Goal: Transaction & Acquisition: Book appointment/travel/reservation

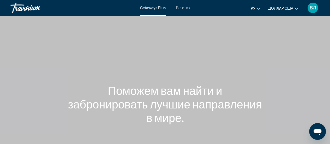
click at [270, 28] on div "Основное содержание" at bounding box center [165, 78] width 330 height 157
click at [186, 8] on font "Бегства" at bounding box center [183, 8] width 14 height 4
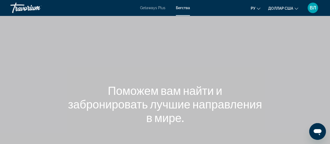
scroll to position [113, 0]
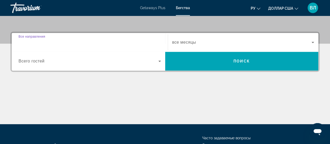
click at [90, 44] on input "Destination Все направления" at bounding box center [90, 42] width 143 height 6
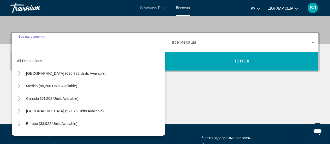
scroll to position [127, 0]
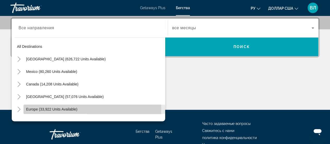
click at [58, 109] on span "Europe (33,922 units available)" at bounding box center [51, 109] width 51 height 4
type input "**********"
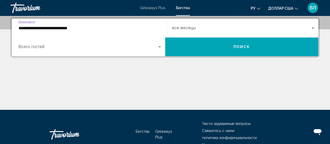
click at [66, 49] on span "Search widget" at bounding box center [89, 47] width 140 height 6
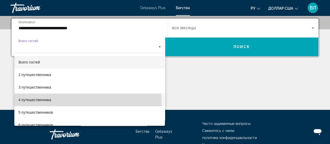
click at [59, 103] on mat-option "4 путешественника" at bounding box center [89, 99] width 151 height 13
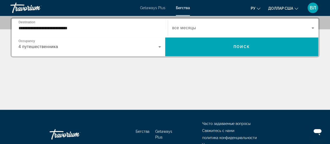
click at [225, 32] on div "Search widget" at bounding box center [243, 28] width 142 height 15
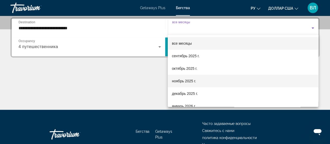
click at [200, 83] on mat-option "ноябрь 2025 г." at bounding box center [243, 81] width 151 height 13
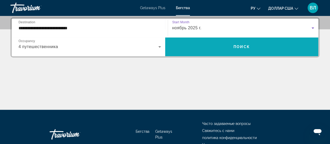
click at [225, 45] on span "Search widget" at bounding box center [241, 46] width 153 height 13
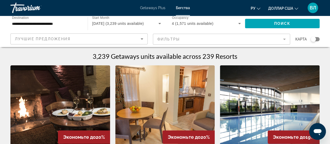
click at [120, 39] on div "Лучшие предложения" at bounding box center [78, 39] width 126 height 6
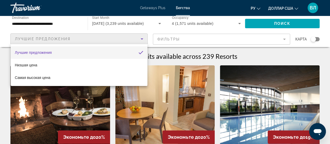
click at [317, 54] on div at bounding box center [165, 72] width 330 height 144
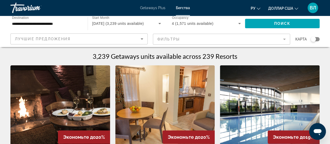
click at [316, 38] on div "Search widget" at bounding box center [315, 39] width 9 height 4
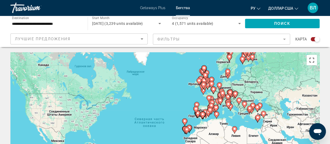
drag, startPoint x: 312, startPoint y: 59, endPoint x: 312, endPoint y: 91, distance: 31.6
click at [312, 59] on button "Включить полноэкранный режим" at bounding box center [312, 60] width 10 height 10
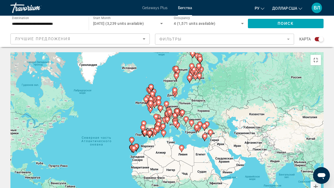
drag, startPoint x: 239, startPoint y: 108, endPoint x: 182, endPoint y: 127, distance: 59.3
click at [182, 127] on div "Чтобы активировать перетаскивание с помощью клавиатуры, нажмите Alt + Ввод. Пос…" at bounding box center [166, 130] width 313 height 157
click at [321, 144] on button "Увеличить" at bounding box center [316, 186] width 10 height 10
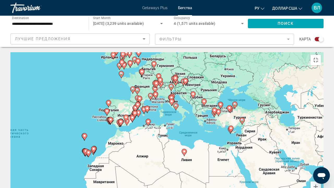
drag, startPoint x: 282, startPoint y: 123, endPoint x: 274, endPoint y: 106, distance: 19.5
click at [271, 105] on div "Чтобы активировать перетаскивание с помощью клавиатуры, нажмите Alt + Ввод. Пос…" at bounding box center [166, 130] width 313 height 157
click at [321, 144] on button "Увеличить" at bounding box center [316, 186] width 10 height 10
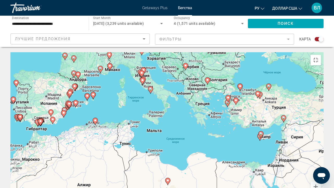
drag, startPoint x: 277, startPoint y: 98, endPoint x: 245, endPoint y: 102, distance: 32.3
click at [245, 102] on div "Чтобы активировать перетаскивание с помощью клавиатуры, нажмите Alt + Ввод. Пос…" at bounding box center [166, 130] width 313 height 157
click at [321, 144] on button "Увеличить" at bounding box center [316, 186] width 10 height 10
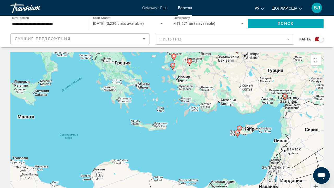
drag, startPoint x: 253, startPoint y: 110, endPoint x: 191, endPoint y: 102, distance: 62.1
click at [191, 102] on div "Чтобы активировать перетаскивание с помощью клавиатуры, нажмите Alt + Ввод. Пос…" at bounding box center [166, 130] width 313 height 157
click at [321, 144] on button "Увеличить" at bounding box center [316, 186] width 10 height 10
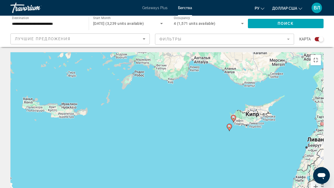
drag, startPoint x: 302, startPoint y: 114, endPoint x: 223, endPoint y: 100, distance: 80.0
click at [223, 100] on div "Чтобы активировать перетаскивание с помощью клавиатуры, нажмите Alt + Ввод. Пос…" at bounding box center [166, 130] width 313 height 157
click at [233, 116] on image "Основное содержание" at bounding box center [233, 117] width 3 height 3
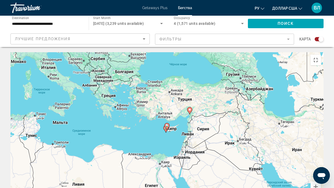
click at [167, 123] on icon "Основное содержание" at bounding box center [167, 126] width 5 height 7
type input "**********"
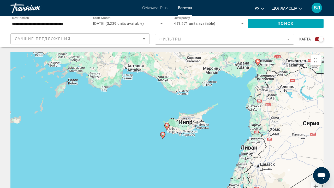
click at [168, 124] on image "Основное содержание" at bounding box center [166, 125] width 3 height 3
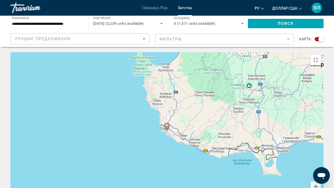
click at [167, 124] on image "Основное содержание" at bounding box center [166, 125] width 3 height 3
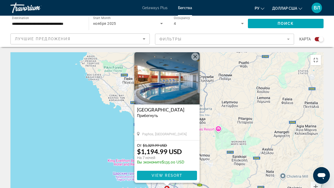
click at [161, 144] on span "View Resort" at bounding box center [167, 175] width 31 height 4
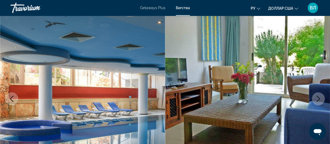
scroll to position [66, 0]
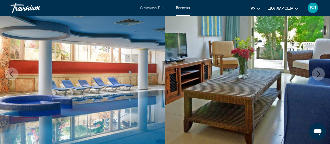
click at [321, 75] on icon "Next image" at bounding box center [318, 74] width 6 height 6
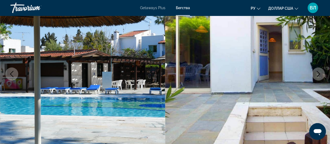
click at [321, 75] on icon "Next image" at bounding box center [318, 74] width 6 height 6
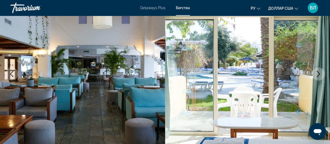
click at [321, 75] on icon "Next image" at bounding box center [318, 74] width 6 height 6
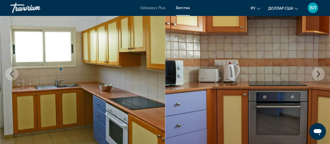
click at [319, 74] on icon "Next image" at bounding box center [318, 74] width 3 height 6
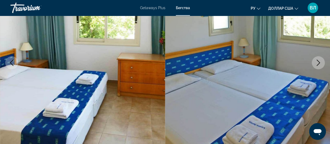
scroll to position [60, 0]
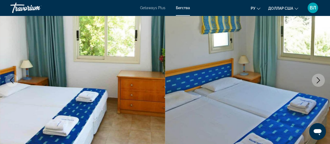
click at [317, 80] on icon "Next image" at bounding box center [318, 80] width 6 height 6
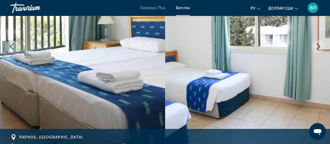
scroll to position [68, 0]
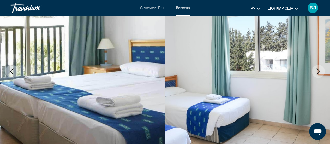
click at [317, 70] on icon "Next image" at bounding box center [318, 71] width 6 height 6
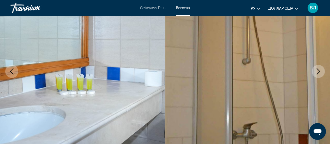
click at [317, 70] on icon "Next image" at bounding box center [318, 71] width 6 height 6
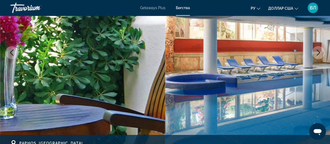
scroll to position [82, 0]
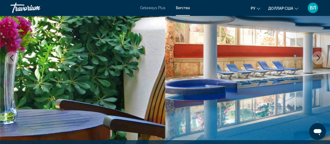
click at [320, 57] on icon "Next image" at bounding box center [318, 58] width 6 height 6
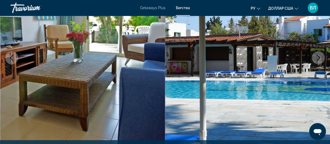
click at [320, 57] on icon "Next image" at bounding box center [318, 58] width 6 height 6
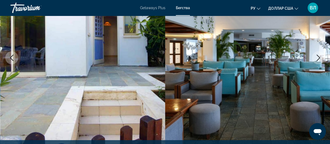
click at [320, 57] on icon "Next image" at bounding box center [318, 58] width 6 height 6
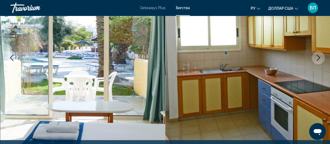
click at [320, 57] on icon "Next image" at bounding box center [318, 58] width 6 height 6
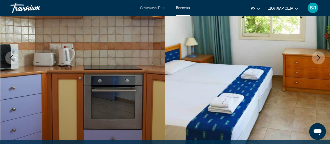
click at [320, 57] on icon "Next image" at bounding box center [318, 58] width 6 height 6
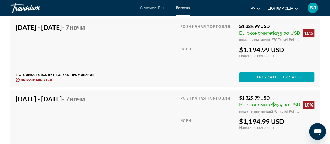
scroll to position [1008, 0]
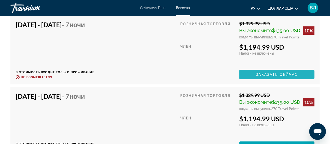
click at [270, 73] on span "Заказать сейчас" at bounding box center [277, 74] width 42 height 4
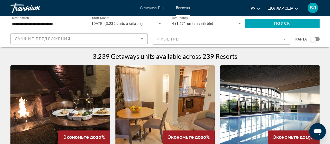
click at [316, 39] on div "Search widget" at bounding box center [315, 39] width 9 height 4
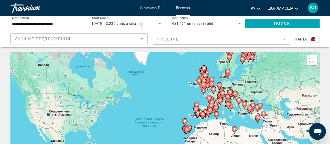
click at [311, 59] on button "Включить полноэкранный режим" at bounding box center [312, 60] width 10 height 10
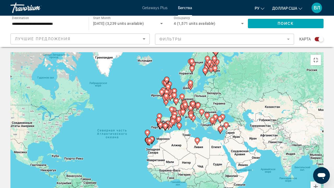
drag, startPoint x: 252, startPoint y: 86, endPoint x: 212, endPoint y: 98, distance: 41.2
click at [211, 98] on div "Чтобы активировать перетаскивание с помощью клавиатуры, нажмите Alt + Ввод. Пос…" at bounding box center [166, 130] width 313 height 157
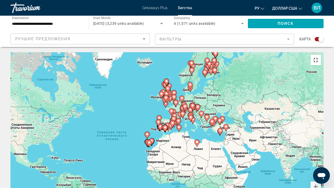
click at [321, 55] on button "Включить полноэкранный режим" at bounding box center [316, 60] width 10 height 10
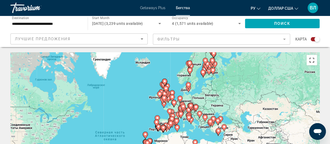
click at [311, 59] on button "Включить полноэкранный режим" at bounding box center [312, 60] width 10 height 10
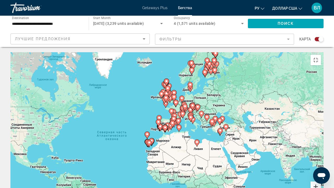
click at [321, 144] on button "Увеличить" at bounding box center [316, 186] width 10 height 10
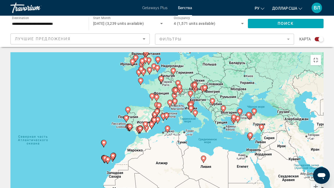
drag, startPoint x: 255, startPoint y: 101, endPoint x: 235, endPoint y: 101, distance: 20.4
click at [235, 101] on div "Чтобы активировать перетаскивание с помощью клавиатуры, нажмите Alt + Ввод. Пос…" at bounding box center [166, 130] width 313 height 157
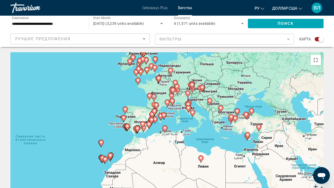
click at [321, 144] on button "Увеличить" at bounding box center [316, 186] width 10 height 10
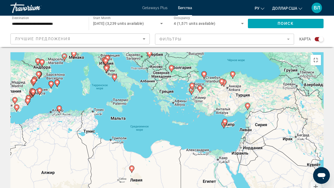
drag, startPoint x: 283, startPoint y: 100, endPoint x: 179, endPoint y: 78, distance: 106.5
click at [179, 78] on div "Чтобы активировать перетаскивание с помощью клавиатуры, нажмите Alt + Ввод. Пос…" at bounding box center [166, 130] width 313 height 157
click at [223, 119] on icon "Основное содержание" at bounding box center [224, 122] width 5 height 7
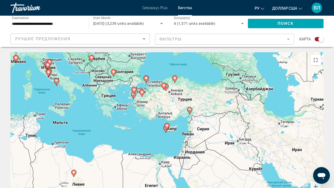
click at [165, 123] on gmp-advanced-marker "Основное содержание" at bounding box center [166, 127] width 5 height 8
type input "**********"
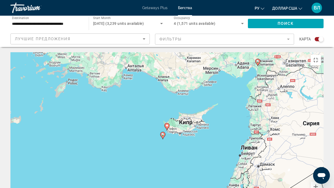
click at [161, 132] on icon "Основное содержание" at bounding box center [163, 135] width 5 height 7
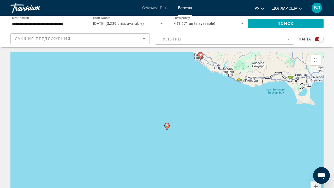
click at [166, 124] on image "Основное содержание" at bounding box center [166, 125] width 3 height 3
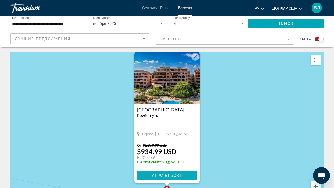
click at [165, 144] on span "View Resort" at bounding box center [167, 175] width 31 height 4
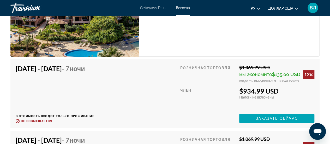
scroll to position [968, 0]
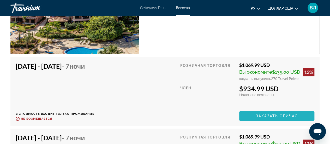
click at [268, 112] on span "Основное содержание" at bounding box center [276, 116] width 75 height 13
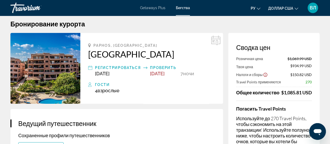
scroll to position [1, 0]
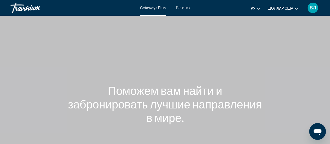
click at [185, 8] on font "Бегства" at bounding box center [183, 8] width 14 height 4
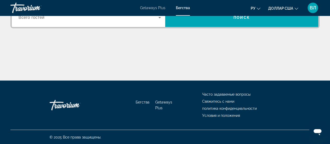
scroll to position [44, 0]
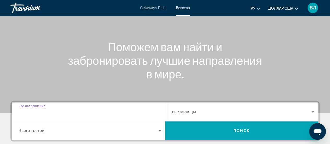
click at [84, 112] on input "Destination Все направления" at bounding box center [90, 112] width 143 height 6
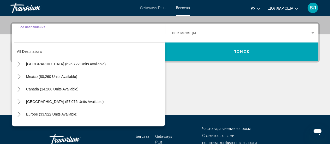
scroll to position [127, 0]
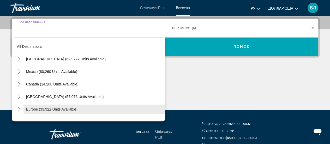
click at [63, 108] on span "Europe (33,922 units available)" at bounding box center [51, 109] width 51 height 4
type input "**********"
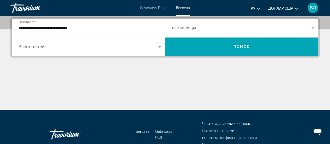
click at [122, 51] on div "Search widget" at bounding box center [90, 46] width 143 height 15
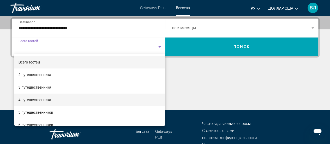
click at [69, 98] on mat-option "4 путешественника" at bounding box center [89, 99] width 151 height 13
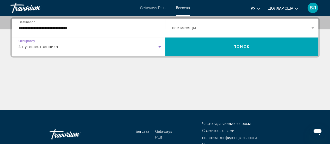
click at [198, 28] on span "Search widget" at bounding box center [242, 28] width 140 height 6
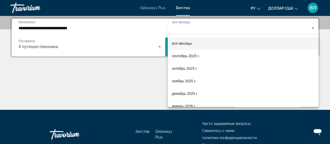
drag, startPoint x: 149, startPoint y: 67, endPoint x: 159, endPoint y: 54, distance: 16.5
click at [149, 67] on div at bounding box center [165, 72] width 330 height 144
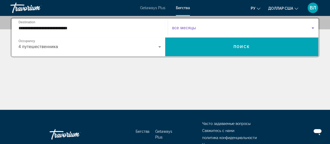
click at [215, 29] on span "Search widget" at bounding box center [242, 28] width 140 height 6
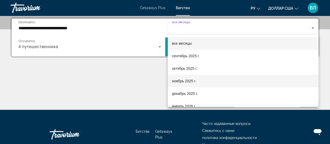
click at [188, 79] on font "ноябрь 2025 г." at bounding box center [184, 81] width 24 height 4
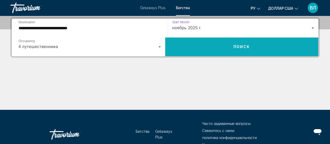
click at [237, 48] on span "Поиск" at bounding box center [242, 47] width 16 height 4
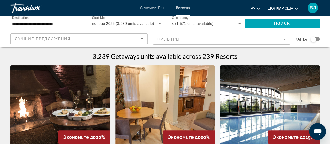
click at [317, 39] on div "Search widget" at bounding box center [315, 39] width 9 height 4
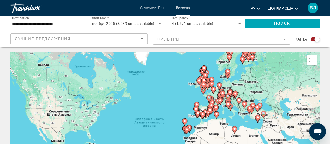
click at [311, 59] on button "Включить полноэкранный режим" at bounding box center [312, 60] width 10 height 10
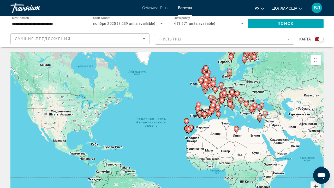
click at [321, 144] on button "Увеличить" at bounding box center [316, 186] width 10 height 10
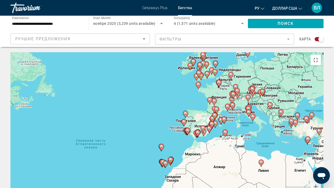
drag, startPoint x: 294, startPoint y: 93, endPoint x: 249, endPoint y: 123, distance: 54.0
click at [249, 123] on div "Чтобы активировать перетаскивание с помощью клавиатуры, нажмите Alt + Ввод. Пос…" at bounding box center [166, 130] width 313 height 157
click at [321, 144] on button "Увеличить" at bounding box center [316, 186] width 10 height 10
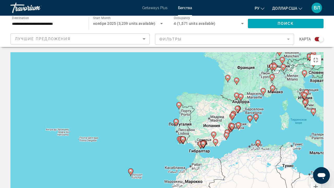
drag, startPoint x: 298, startPoint y: 103, endPoint x: 279, endPoint y: 106, distance: 19.9
click at [279, 106] on div "Чтобы активировать перетаскивание с помощью клавиатуры, нажмите Alt + Ввод. Пос…" at bounding box center [166, 130] width 313 height 157
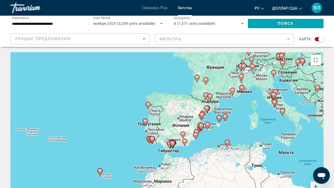
drag, startPoint x: 271, startPoint y: 90, endPoint x: 242, endPoint y: 91, distance: 29.0
click at [242, 91] on div "Чтобы активировать перетаскивание с помощью клавиатуры, нажмите Alt + Ввод. Пос…" at bounding box center [166, 130] width 313 height 157
click at [321, 144] on button "Увеличить" at bounding box center [316, 186] width 10 height 10
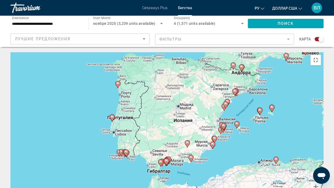
drag, startPoint x: 270, startPoint y: 96, endPoint x: 264, endPoint y: 96, distance: 6.3
click at [264, 96] on div "Чтобы активировать перетаскивание с помощью клавиатуры, нажмите Alt + Ввод. Пос…" at bounding box center [166, 130] width 313 height 157
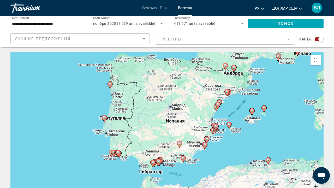
click at [321, 144] on button "Увеличить" at bounding box center [316, 186] width 10 height 10
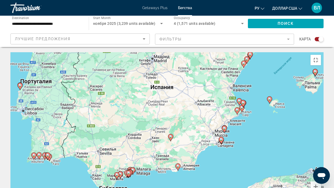
drag, startPoint x: 287, startPoint y: 125, endPoint x: 261, endPoint y: 97, distance: 39.0
click at [261, 97] on div "Чтобы активировать перетаскивание с помощью клавиатуры, нажмите Alt + Ввод. Пос…" at bounding box center [166, 130] width 313 height 157
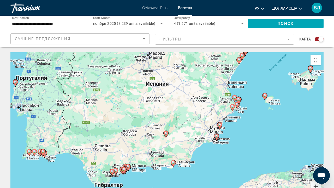
click at [321, 144] on button "Увеличить" at bounding box center [316, 186] width 10 height 10
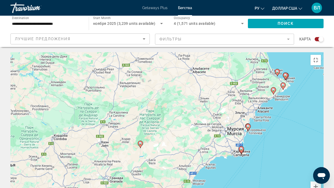
drag, startPoint x: 288, startPoint y: 99, endPoint x: 255, endPoint y: 95, distance: 33.1
click at [256, 97] on div "Чтобы активировать перетаскивание с помощью клавиатуры, нажмите Alt + Ввод. Пос…" at bounding box center [166, 130] width 313 height 157
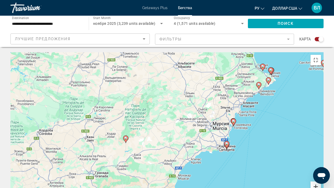
click at [321, 144] on button "Увеличить" at bounding box center [316, 186] width 10 height 10
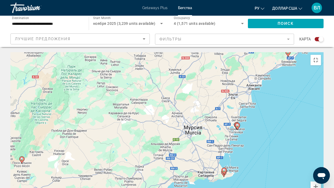
drag, startPoint x: 308, startPoint y: 117, endPoint x: 245, endPoint y: 126, distance: 63.7
click at [245, 126] on div "Чтобы активировать перетаскивание с помощью клавиатуры, нажмите Alt + Ввод. Пос…" at bounding box center [166, 130] width 313 height 157
click at [321, 144] on button "Увеличить" at bounding box center [316, 186] width 10 height 10
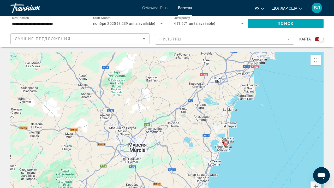
drag, startPoint x: 315, startPoint y: 117, endPoint x: 232, endPoint y: 134, distance: 84.8
click at [232, 134] on div "Чтобы активировать перетаскивание с помощью клавиатуры, нажмите Alt + Ввод. Пос…" at bounding box center [166, 130] width 313 height 157
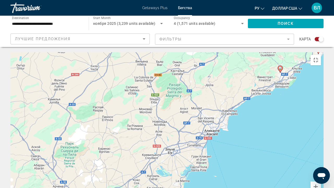
drag, startPoint x: 275, startPoint y: 76, endPoint x: 238, endPoint y: 139, distance: 73.2
click at [238, 139] on div "Чтобы активировать перетаскивание с помощью клавиатуры, нажмите Alt + Ввод. Пос…" at bounding box center [166, 130] width 313 height 157
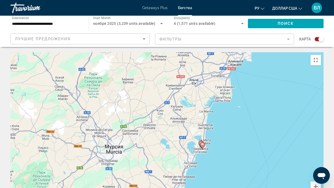
drag, startPoint x: 221, startPoint y: 132, endPoint x: 245, endPoint y: 64, distance: 72.5
click at [245, 64] on div "Чтобы активировать перетаскивание с помощью клавиатуры, нажмите Alt + Ввод. Пос…" at bounding box center [166, 130] width 313 height 157
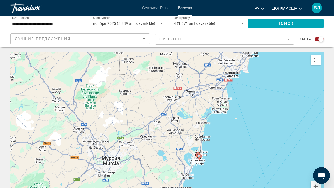
drag, startPoint x: 242, startPoint y: 82, endPoint x: 241, endPoint y: 89, distance: 7.0
click at [241, 89] on div "Чтобы активировать перетаскивание с помощью клавиатуры, нажмите Alt + Ввод. Пос…" at bounding box center [166, 130] width 313 height 157
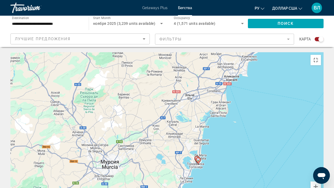
click at [199, 144] on image "Основное содержание" at bounding box center [198, 159] width 3 height 3
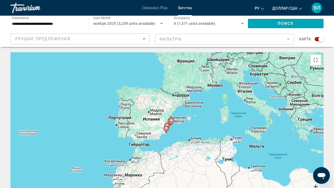
click at [321, 144] on button "Увеличить" at bounding box center [316, 186] width 10 height 10
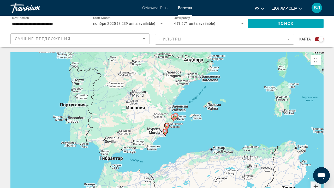
click at [321, 144] on button "Увеличить" at bounding box center [316, 186] width 10 height 10
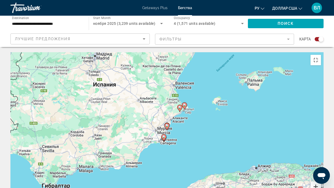
click at [321, 144] on button "Увеличить" at bounding box center [316, 186] width 10 height 10
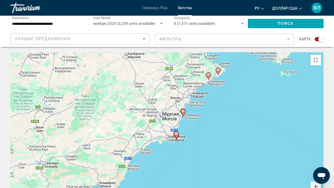
drag, startPoint x: 243, startPoint y: 63, endPoint x: 259, endPoint y: 49, distance: 21.3
click at [259, 52] on div "Чтобы активировать перетаскивание с помощью клавиатуры, нажмите Alt + Ввод. Пос…" at bounding box center [166, 130] width 313 height 157
click at [183, 110] on image "Основное содержание" at bounding box center [183, 111] width 3 height 3
type input "**********"
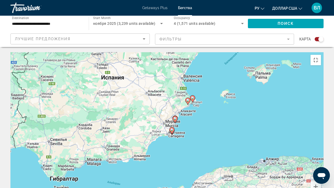
click at [175, 117] on image "Основное содержание" at bounding box center [175, 118] width 3 height 3
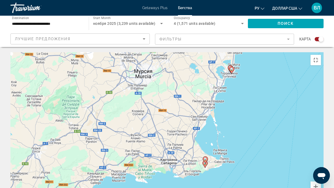
click at [232, 68] on image "Основное содержание" at bounding box center [231, 69] width 3 height 3
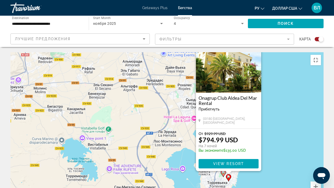
drag, startPoint x: 231, startPoint y: 128, endPoint x: 173, endPoint y: 116, distance: 58.9
click at [173, 116] on div "Чтобы активировать перетаскивание с помощью клавиатуры, нажмите Alt + Ввод. Пос…" at bounding box center [166, 130] width 313 height 157
click at [225, 144] on span "View Resort" at bounding box center [228, 164] width 31 height 4
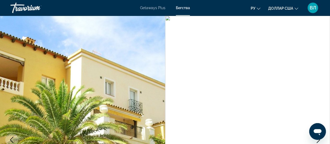
drag, startPoint x: 290, startPoint y: 91, endPoint x: 291, endPoint y: 60, distance: 31.1
click at [291, 60] on img "Основное содержание" at bounding box center [247, 140] width 165 height 248
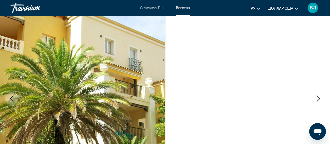
scroll to position [69, 0]
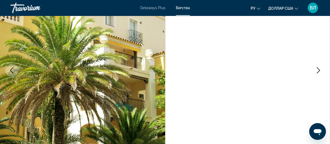
click at [317, 70] on icon "Next image" at bounding box center [318, 70] width 6 height 6
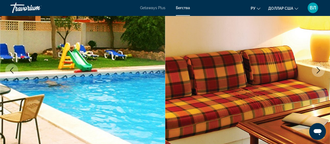
click at [317, 70] on icon "Next image" at bounding box center [318, 70] width 6 height 6
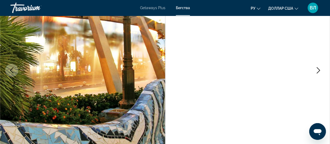
click at [317, 70] on icon "Next image" at bounding box center [318, 70] width 6 height 6
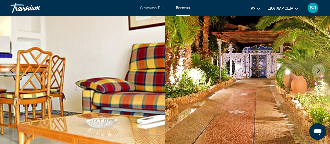
click at [317, 70] on icon "Next image" at bounding box center [318, 70] width 6 height 6
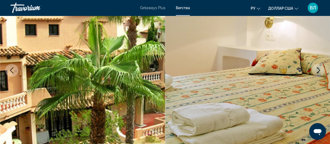
click at [317, 70] on icon "Next image" at bounding box center [318, 70] width 6 height 6
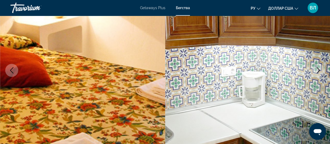
click at [317, 70] on icon "Next image" at bounding box center [318, 70] width 6 height 6
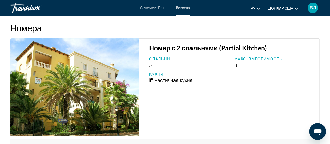
scroll to position [1046, 0]
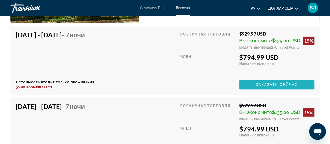
click at [269, 83] on span "Заказать сейчас" at bounding box center [277, 84] width 42 height 4
